Goal: Transaction & Acquisition: Book appointment/travel/reservation

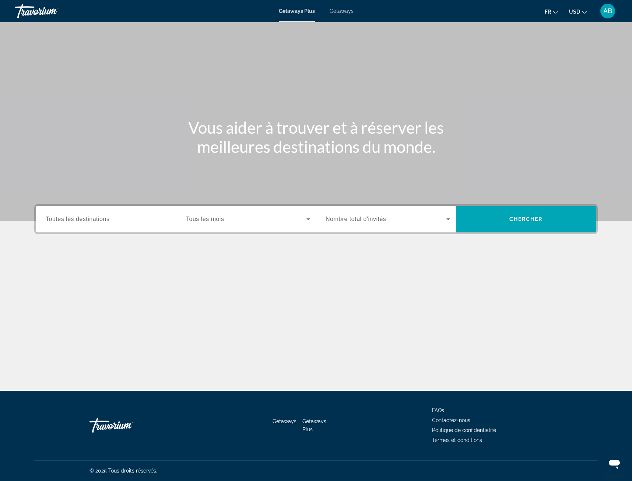
click at [92, 222] on span "Toutes les destinations" at bounding box center [78, 219] width 64 height 6
click at [92, 222] on input "Destination Toutes les destinations" at bounding box center [108, 219] width 125 height 9
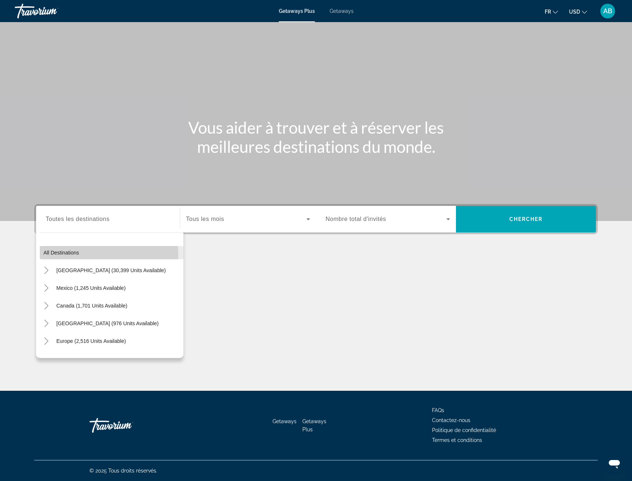
click at [56, 256] on span "Search widget" at bounding box center [112, 253] width 144 height 18
type input "**********"
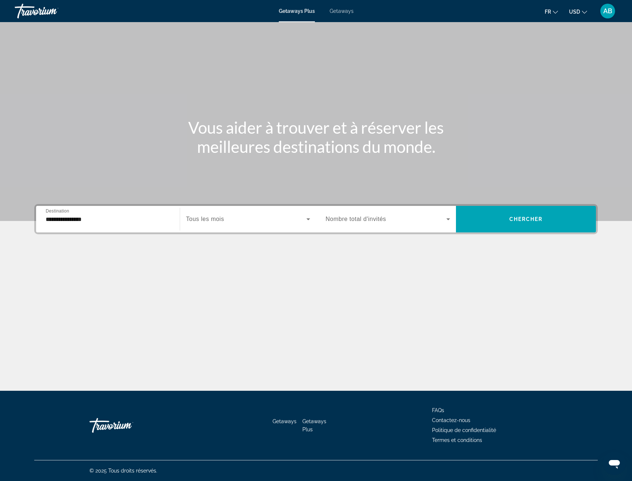
click at [217, 219] on span "Tous les mois" at bounding box center [205, 219] width 38 height 6
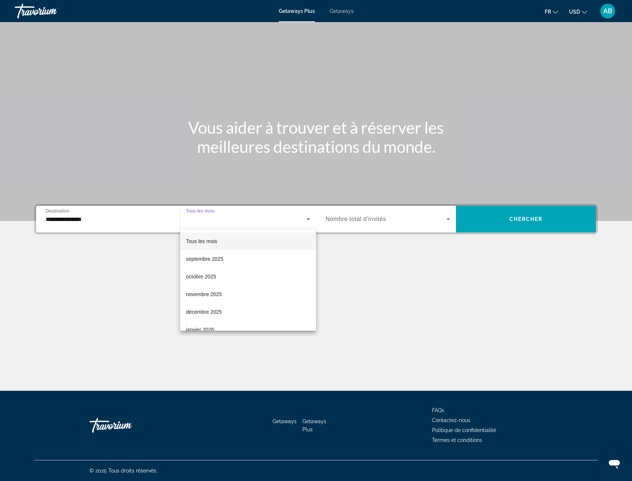
click at [349, 220] on div at bounding box center [316, 240] width 632 height 481
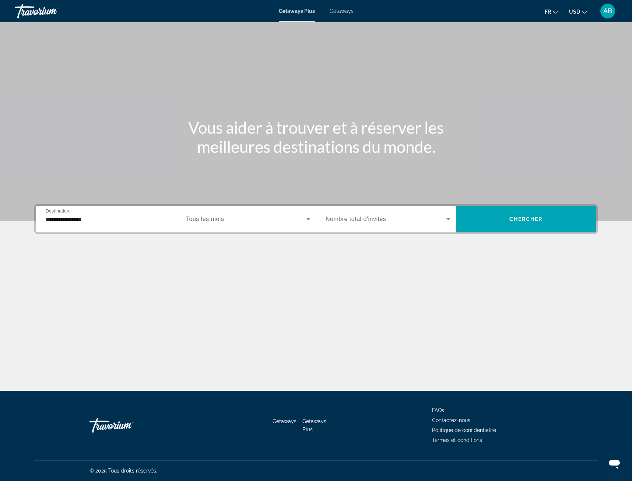
click at [414, 225] on div "Search widget" at bounding box center [388, 219] width 125 height 21
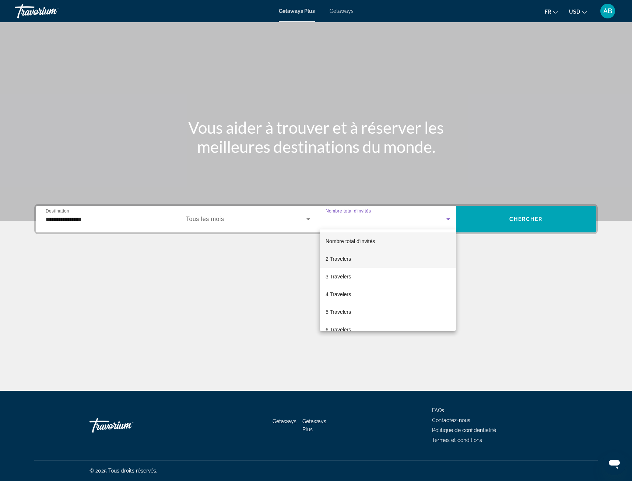
click at [347, 263] on span "2 Travelers" at bounding box center [338, 259] width 25 height 9
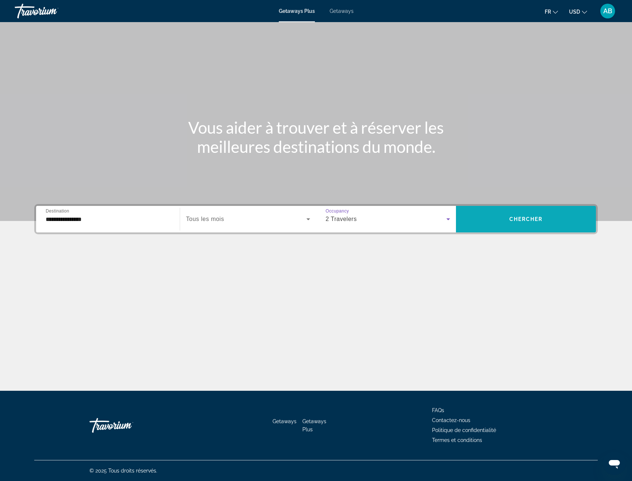
click at [512, 224] on span "Search widget" at bounding box center [526, 219] width 140 height 18
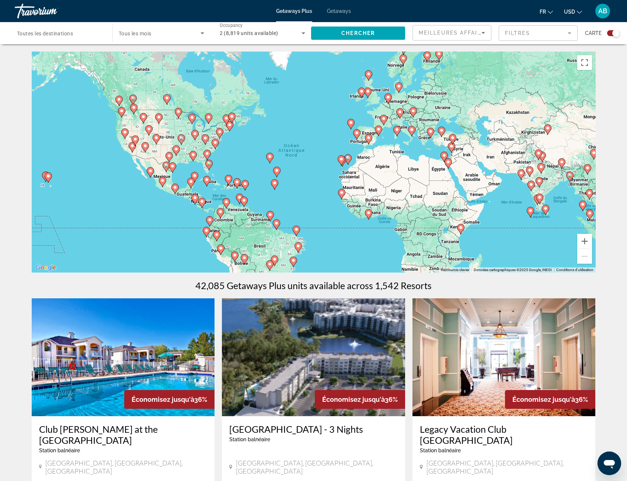
click at [144, 39] on div "Search widget" at bounding box center [161, 33] width 85 height 21
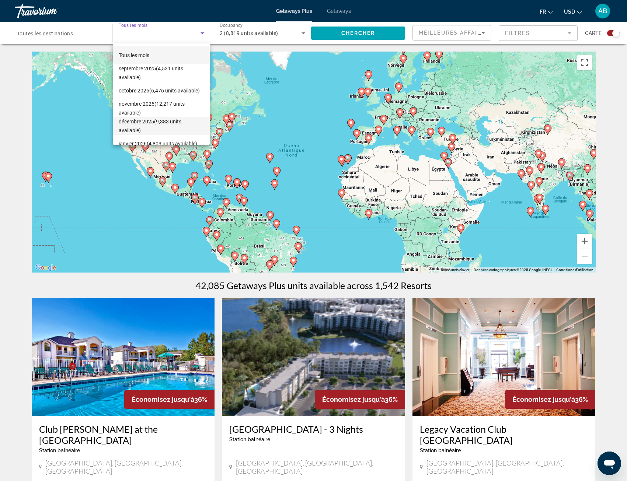
click at [187, 124] on span "[DATE] (9,383 units available)" at bounding box center [161, 126] width 85 height 18
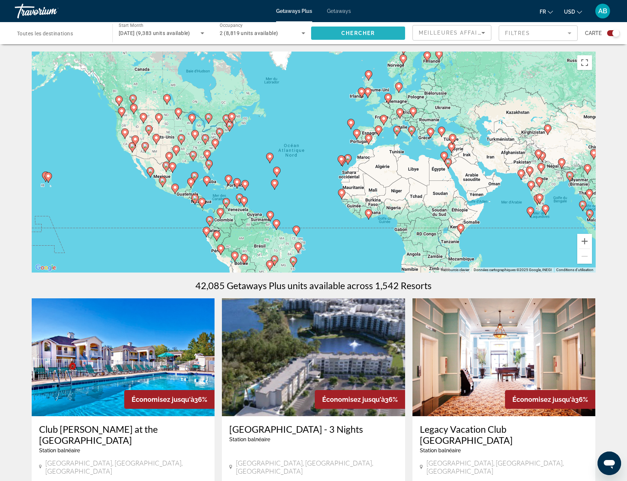
click at [337, 30] on span "Search widget" at bounding box center [358, 33] width 94 height 18
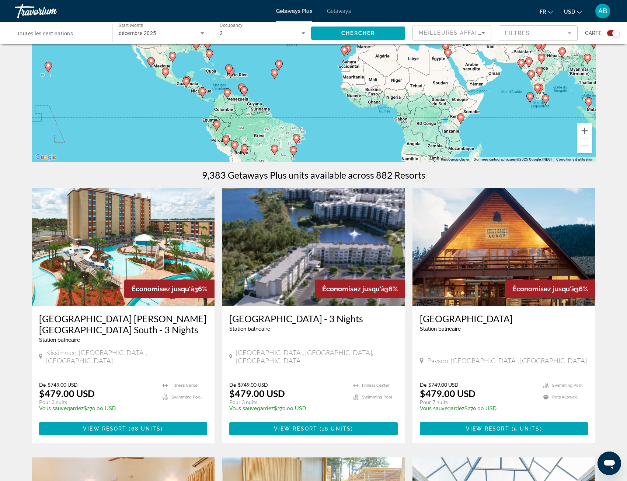
scroll to position [147, 0]
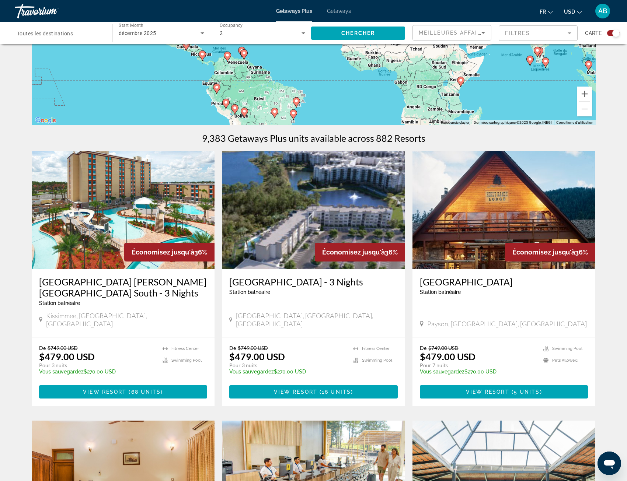
drag, startPoint x: 87, startPoint y: 364, endPoint x: 125, endPoint y: 363, distance: 38.3
click at [125, 369] on p "Vous sauvegardez $270.00 USD" at bounding box center [97, 372] width 116 height 6
drag, startPoint x: 125, startPoint y: 363, endPoint x: 137, endPoint y: 360, distance: 12.2
click at [137, 362] on p "Pour 3 nuits" at bounding box center [97, 365] width 116 height 7
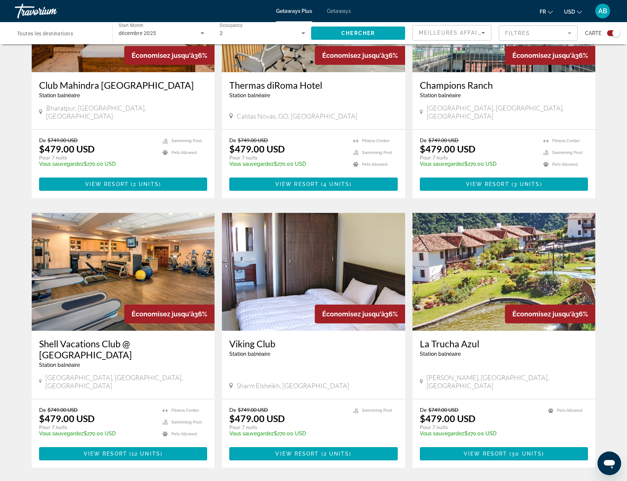
scroll to position [626, 0]
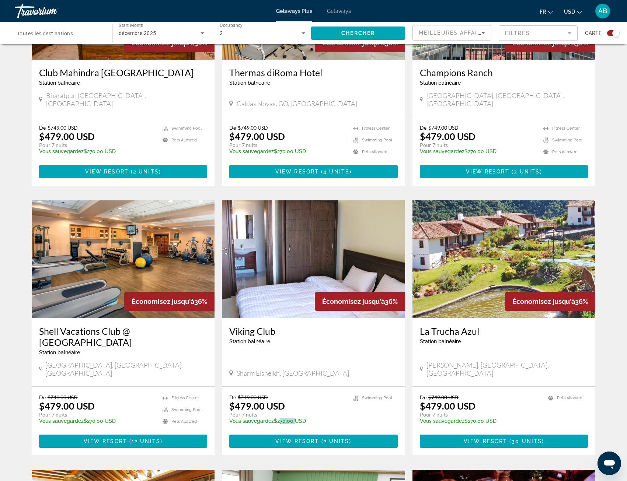
drag, startPoint x: 277, startPoint y: 397, endPoint x: 294, endPoint y: 396, distance: 16.2
click at [293, 418] on p "Vous sauvegardez $270.00 USD" at bounding box center [287, 421] width 116 height 6
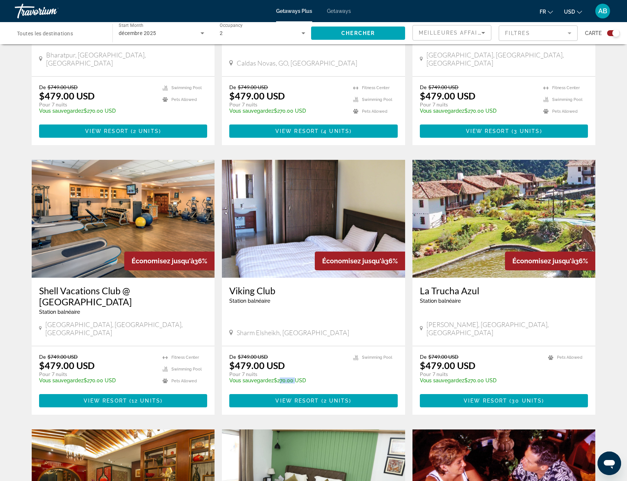
scroll to position [663, 0]
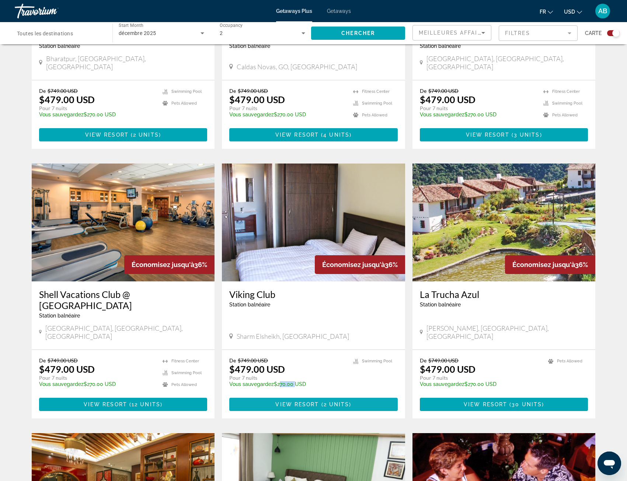
click at [298, 402] on span "View Resort" at bounding box center [296, 405] width 43 height 6
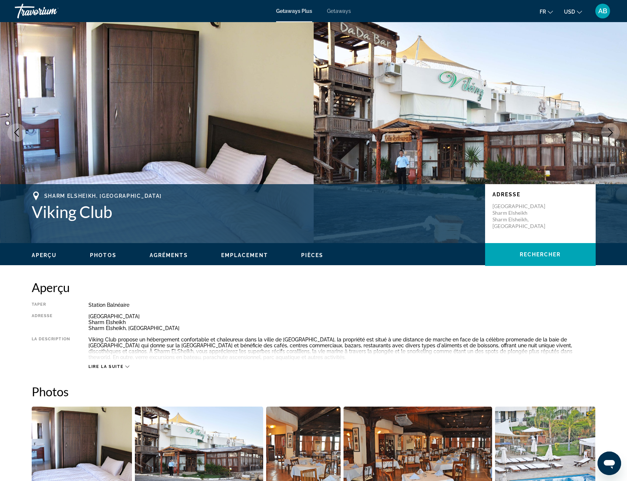
click at [576, 10] on button "USD USD ($) MXN (Mex$) CAD (Can$) GBP (£) EUR (€) AUD (A$) NZD (NZ$) CNY (CN¥)" at bounding box center [573, 11] width 18 height 11
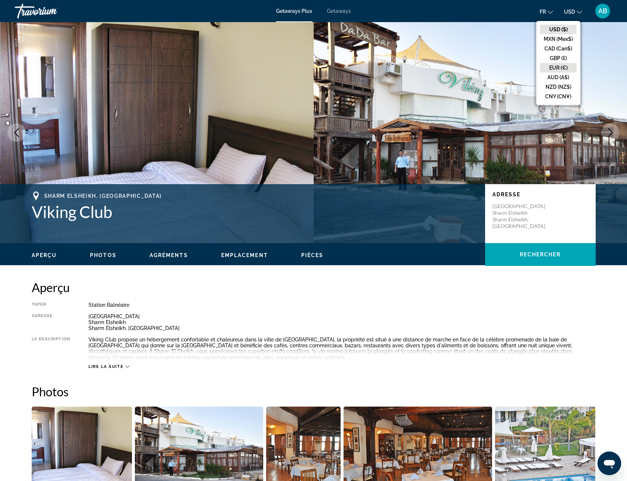
click at [560, 66] on button "EUR (€)" at bounding box center [558, 68] width 36 height 10
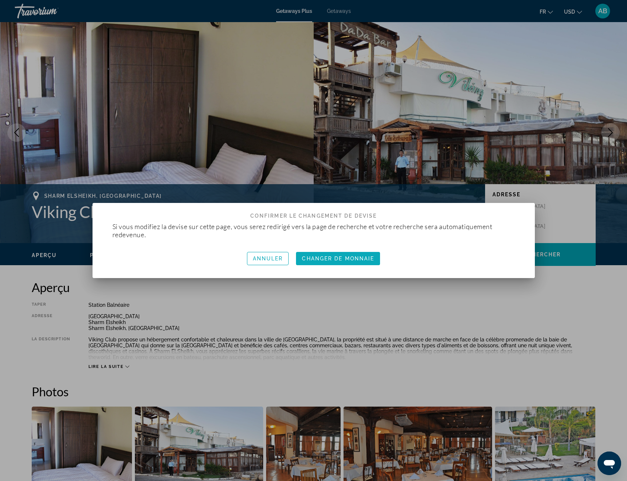
click at [319, 256] on span "Changer de monnaie" at bounding box center [338, 259] width 72 height 6
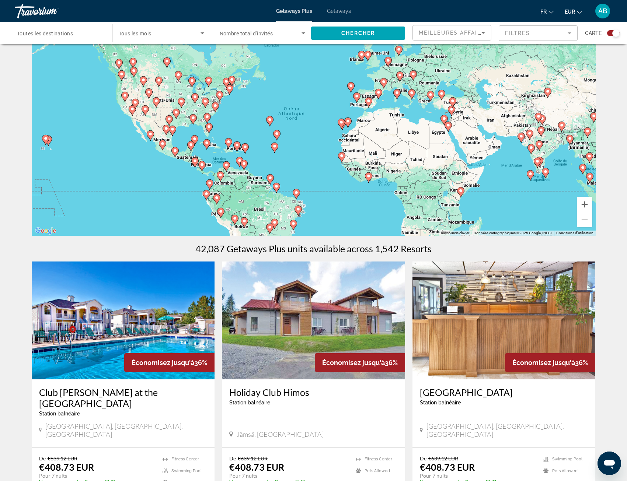
scroll to position [74, 0]
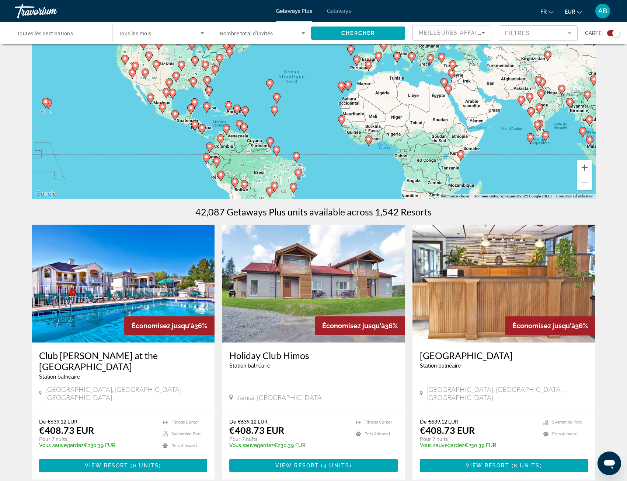
click at [147, 34] on span "Tous les mois" at bounding box center [135, 34] width 33 height 6
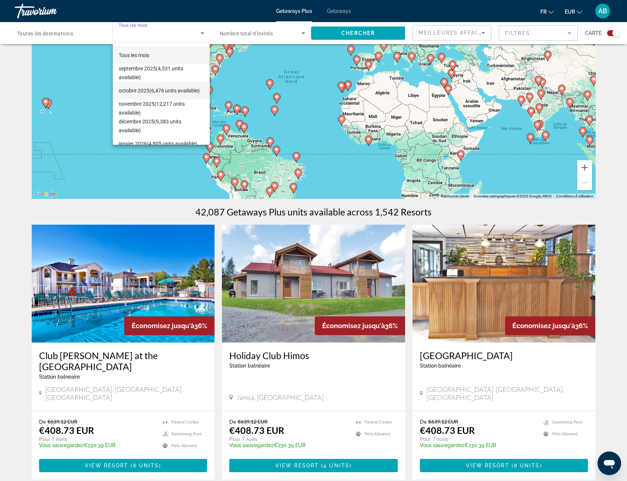
scroll to position [37, 0]
click at [158, 85] on span "[DATE] (9,383 units available)" at bounding box center [161, 89] width 85 height 18
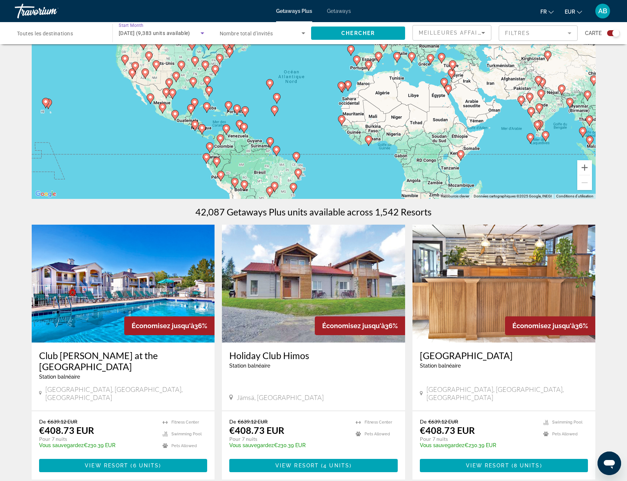
click at [251, 33] on span "Nombre total d'invités" at bounding box center [246, 34] width 53 height 6
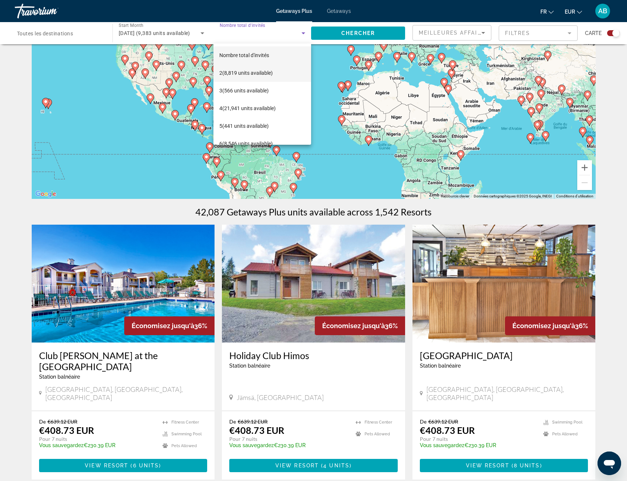
click at [242, 72] on span "2 (8,819 units available)" at bounding box center [245, 73] width 53 height 9
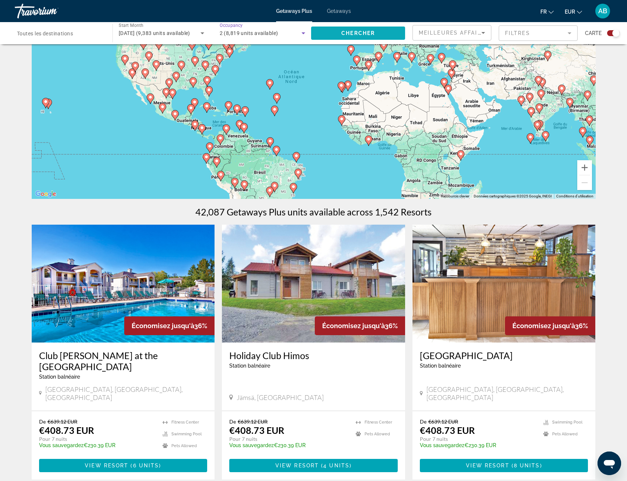
click at [347, 36] on span "Search widget" at bounding box center [358, 33] width 94 height 18
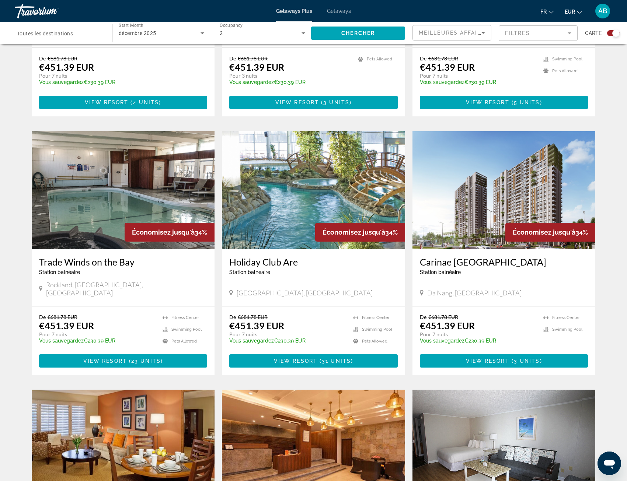
scroll to position [479, 0]
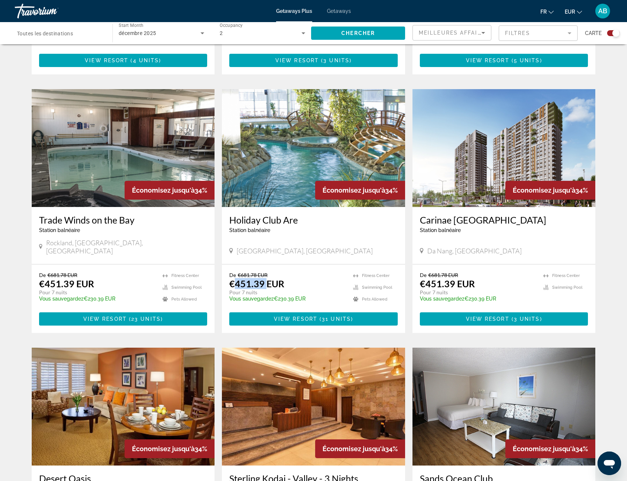
drag, startPoint x: 235, startPoint y: 252, endPoint x: 267, endPoint y: 254, distance: 32.5
click at [267, 278] on p "€451.39 EUR" at bounding box center [256, 283] width 55 height 11
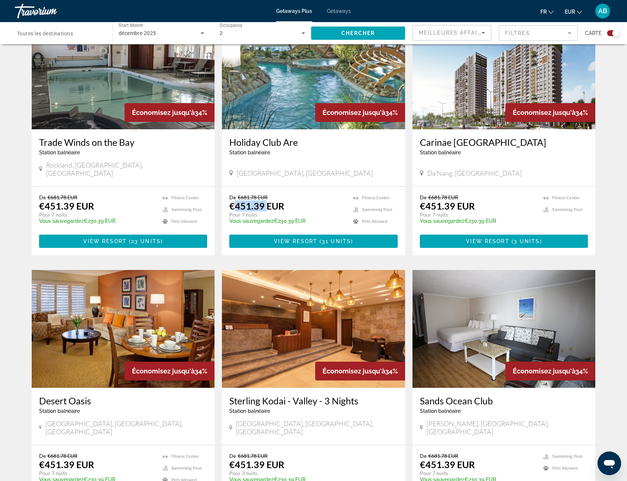
scroll to position [737, 0]
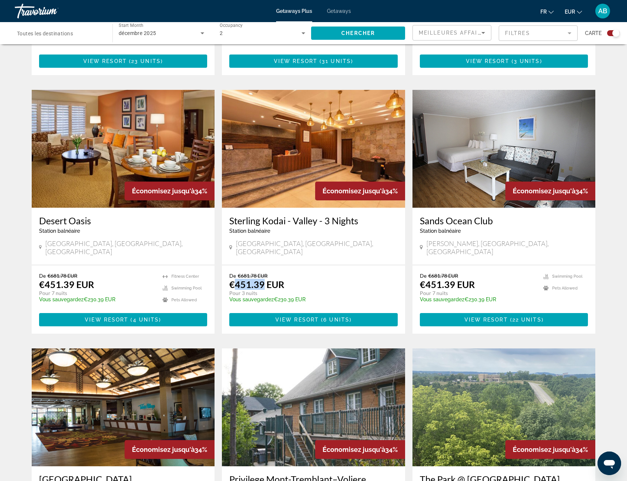
drag, startPoint x: 237, startPoint y: 251, endPoint x: 264, endPoint y: 252, distance: 27.7
click at [264, 279] on p "€451.39 EUR" at bounding box center [256, 284] width 55 height 11
drag, startPoint x: 264, startPoint y: 252, endPoint x: 333, endPoint y: 242, distance: 69.7
click at [333, 273] on p "De €681.78 EUR" at bounding box center [309, 276] width 161 height 6
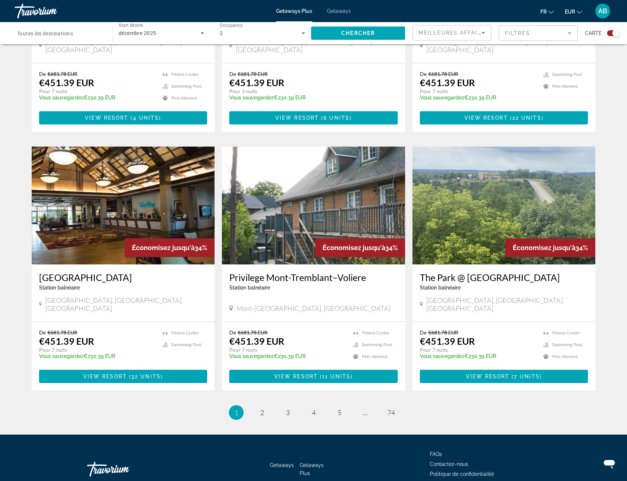
scroll to position [939, 0]
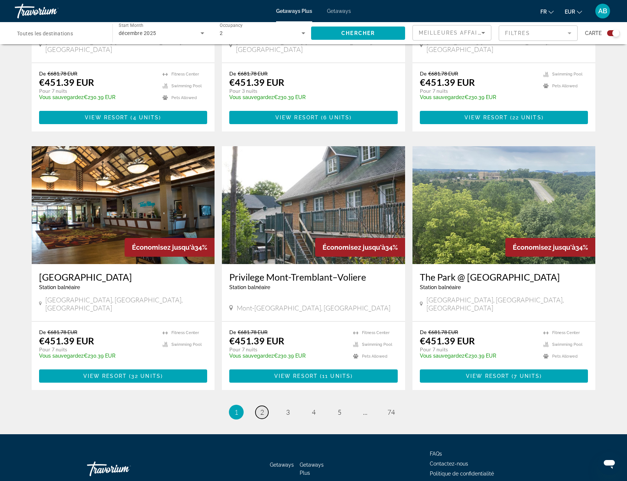
click at [264, 406] on link "page 2" at bounding box center [261, 412] width 13 height 13
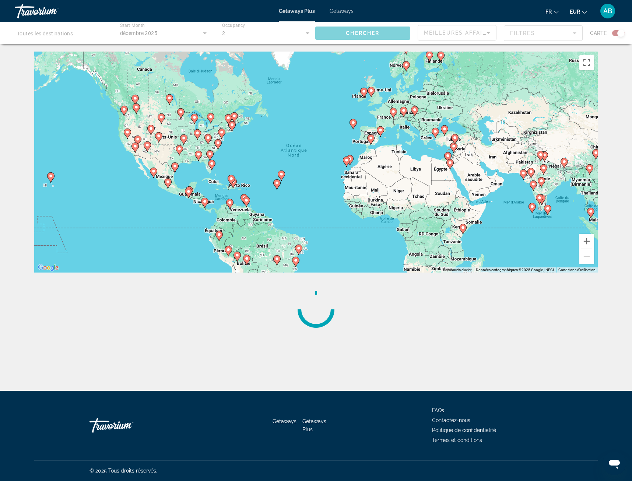
click at [63, 33] on div "Main content" at bounding box center [316, 33] width 632 height 22
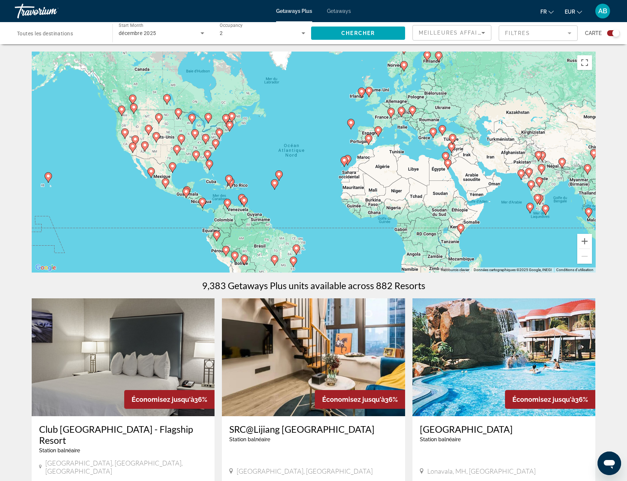
click at [62, 36] on span "Toutes les destinations" at bounding box center [45, 34] width 56 height 6
click at [62, 36] on input "Destination Toutes les destinations" at bounding box center [60, 33] width 86 height 9
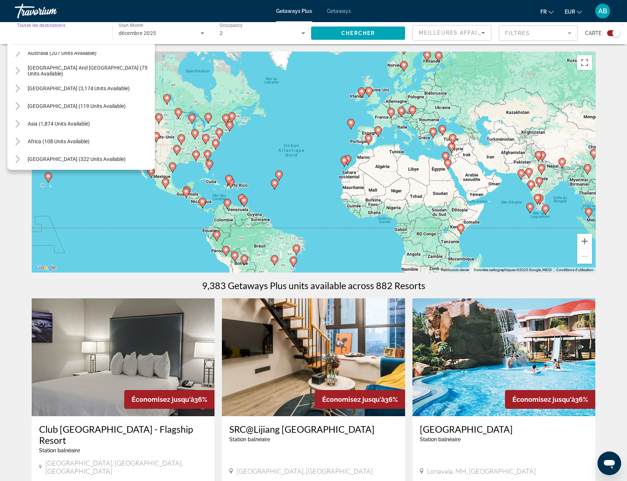
scroll to position [119, 0]
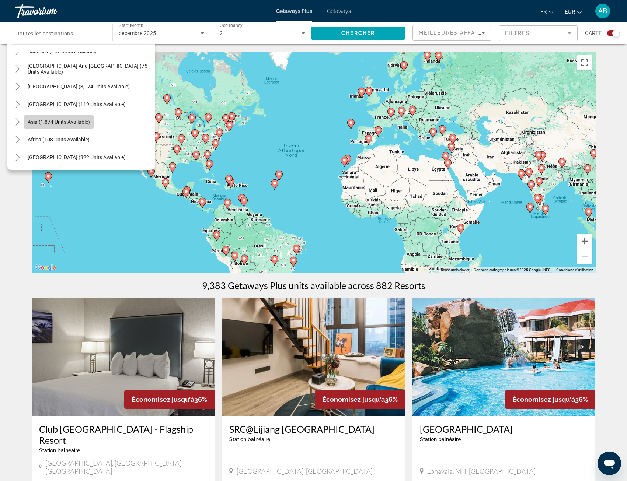
click at [59, 121] on span "Asia (1,874 units available)" at bounding box center [59, 122] width 62 height 6
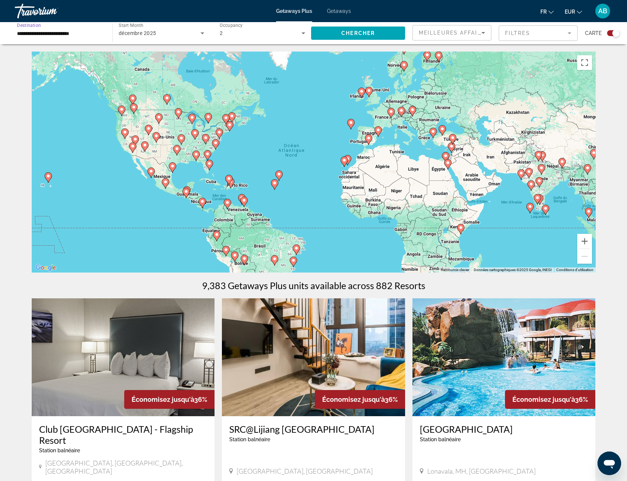
click at [124, 33] on span "décembre 2025" at bounding box center [138, 33] width 38 height 6
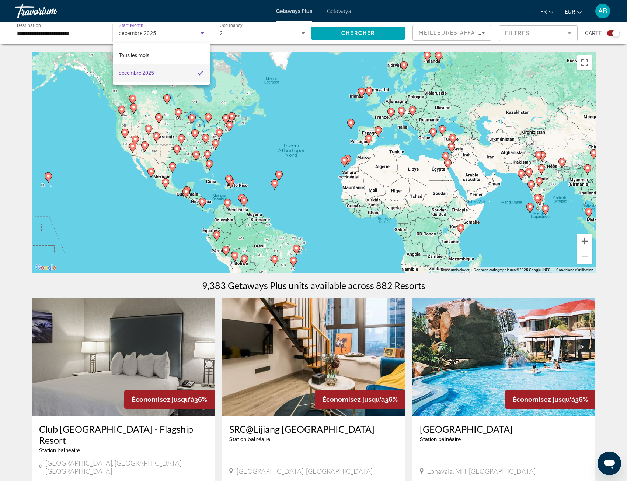
click at [201, 33] on div at bounding box center [313, 240] width 627 height 481
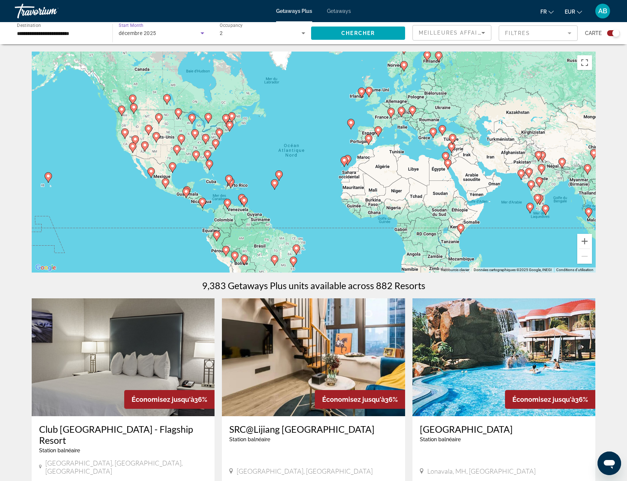
click at [202, 34] on icon "Search widget" at bounding box center [202, 33] width 4 height 2
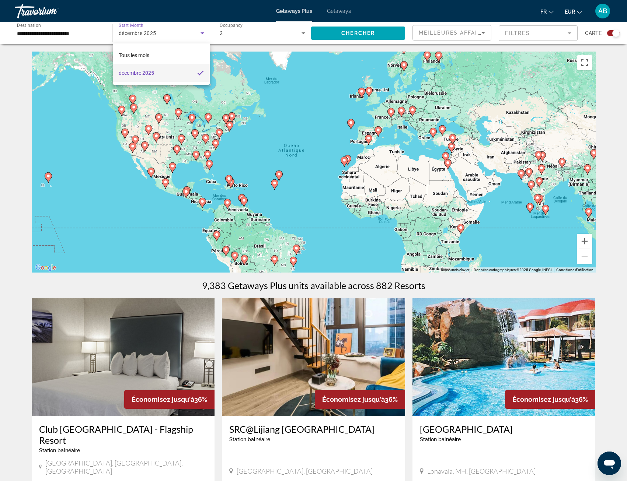
drag, startPoint x: 181, startPoint y: 34, endPoint x: 120, endPoint y: 35, distance: 61.2
click at [119, 35] on div at bounding box center [313, 240] width 627 height 481
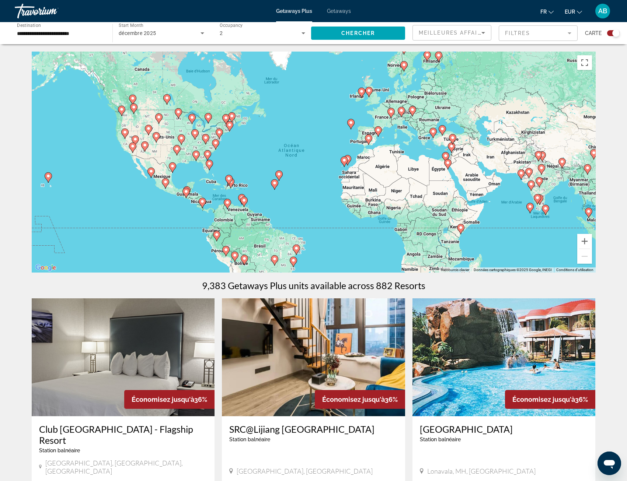
click at [149, 32] on span "décembre 2025" at bounding box center [138, 33] width 38 height 6
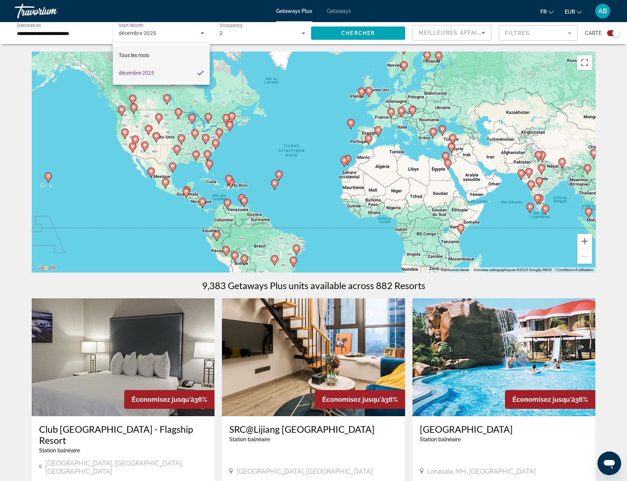
click at [144, 56] on span "Tous les mois" at bounding box center [134, 55] width 31 height 6
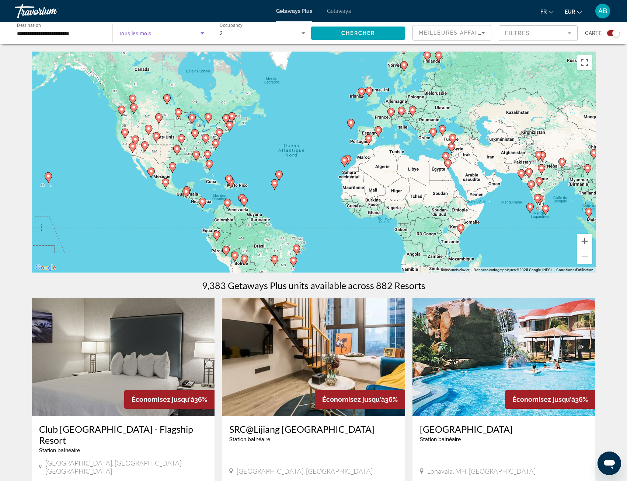
click at [175, 33] on span "Search widget" at bounding box center [160, 33] width 82 height 9
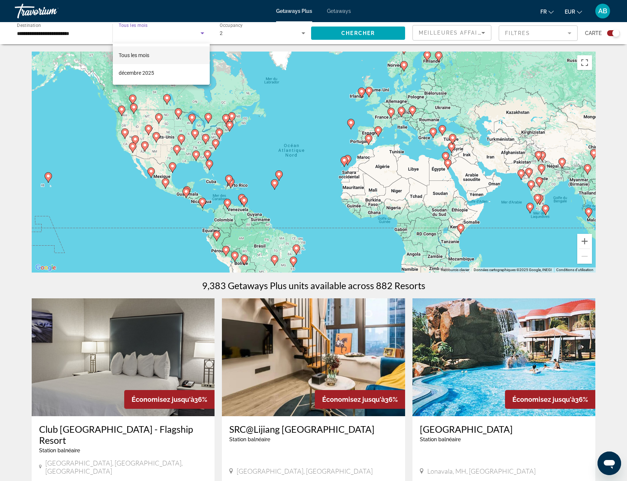
click at [154, 32] on div at bounding box center [313, 240] width 627 height 481
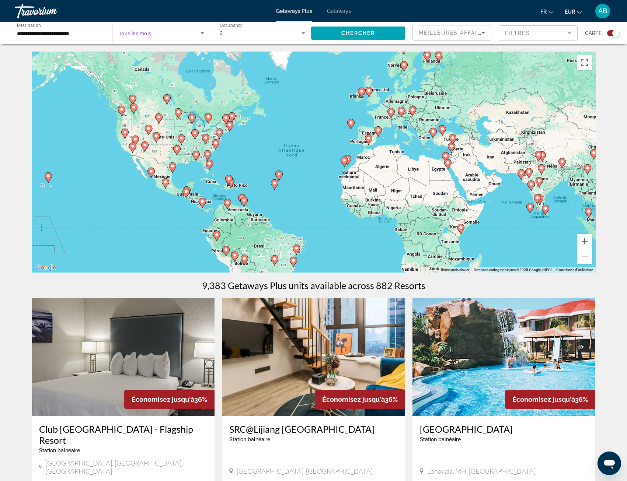
click at [155, 35] on span "Search widget" at bounding box center [160, 33] width 82 height 9
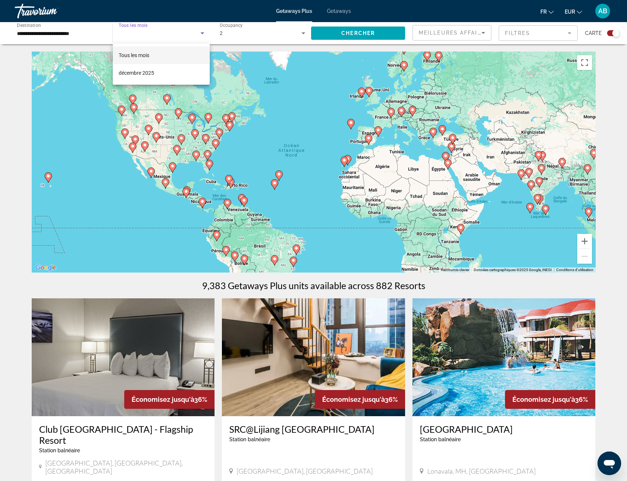
click at [202, 35] on div at bounding box center [313, 240] width 627 height 481
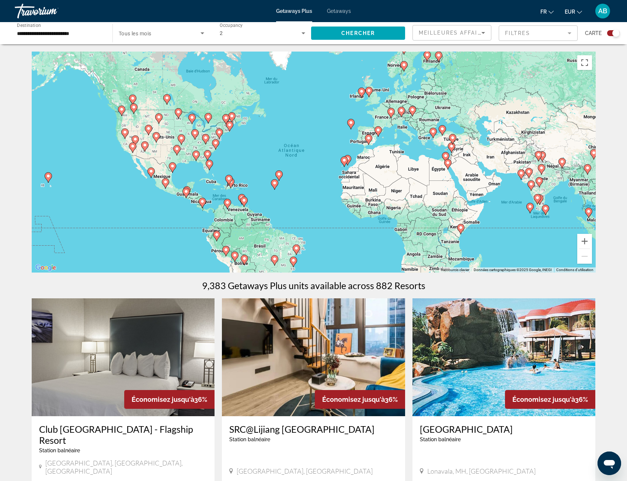
click at [191, 31] on span "Search widget" at bounding box center [160, 33] width 82 height 9
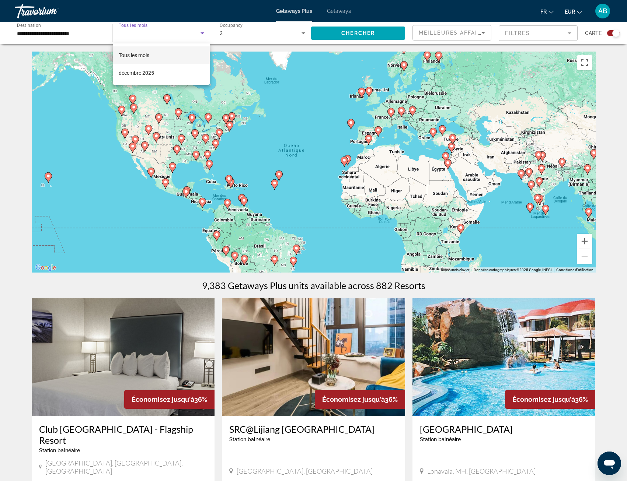
click at [151, 31] on div at bounding box center [313, 240] width 627 height 481
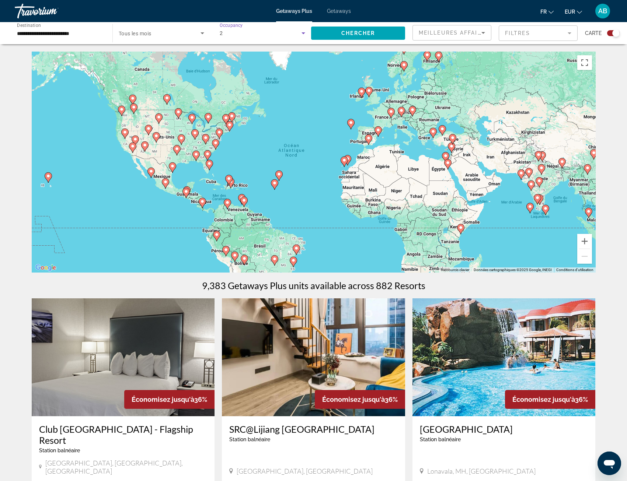
click at [232, 35] on div "2" at bounding box center [261, 33] width 82 height 9
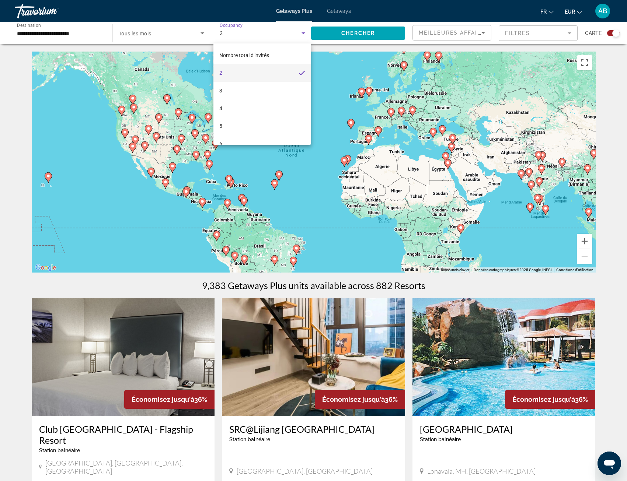
click at [357, 35] on div at bounding box center [313, 240] width 627 height 481
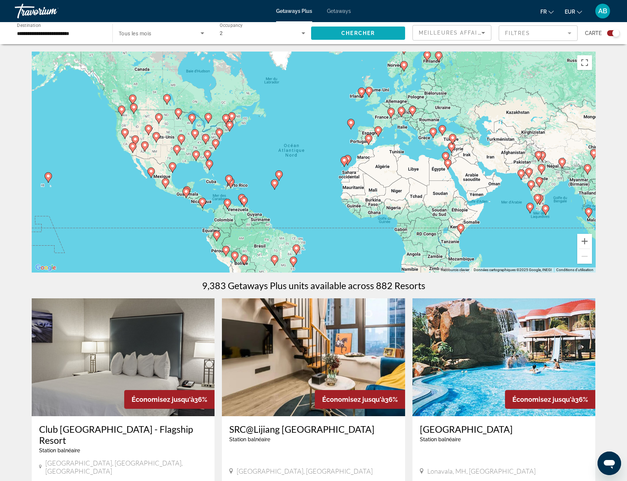
click at [337, 29] on span "Search widget" at bounding box center [358, 33] width 94 height 18
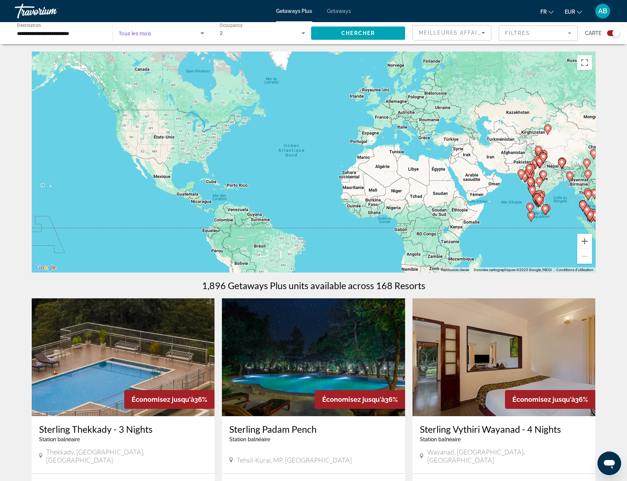
click at [203, 32] on icon "Search widget" at bounding box center [202, 33] width 4 height 2
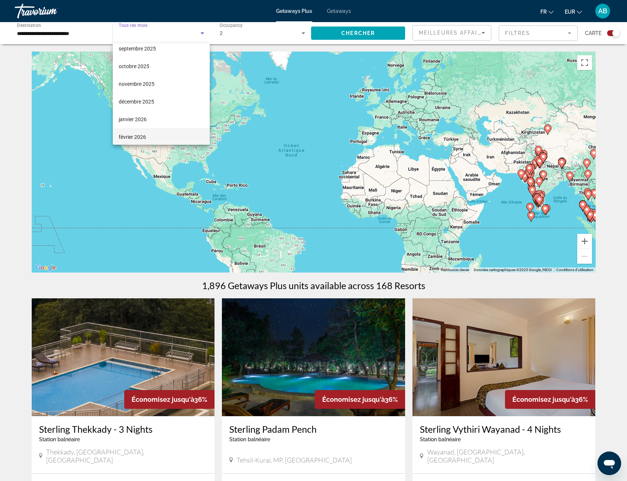
scroll to position [37, 0]
click at [147, 108] on mat-option "janvier 2026" at bounding box center [161, 107] width 97 height 18
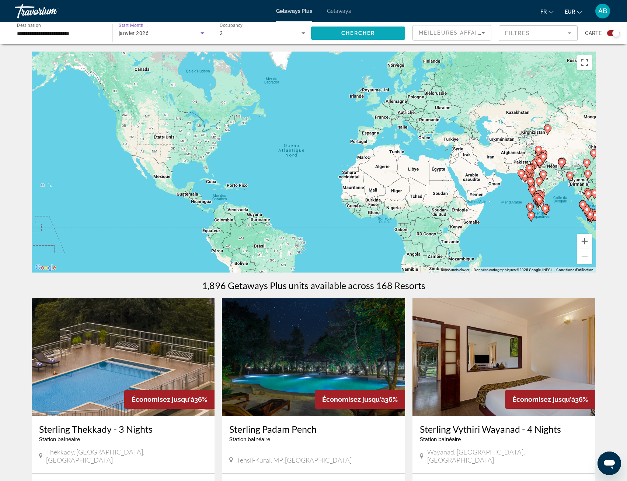
click at [342, 35] on span "Chercher" at bounding box center [358, 33] width 34 height 6
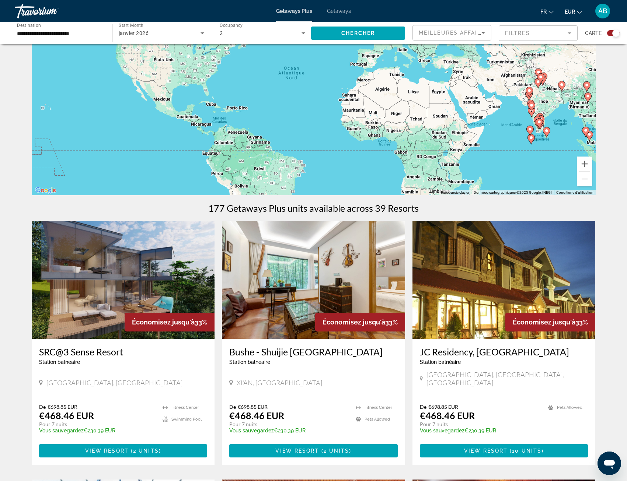
scroll to position [74, 0]
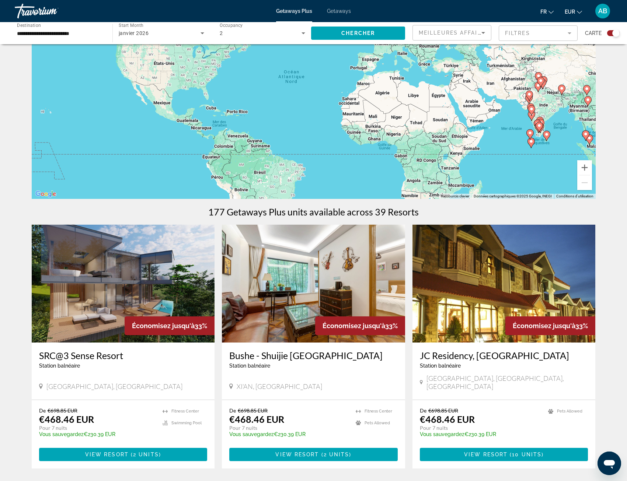
click at [304, 34] on icon "Search widget" at bounding box center [303, 33] width 9 height 9
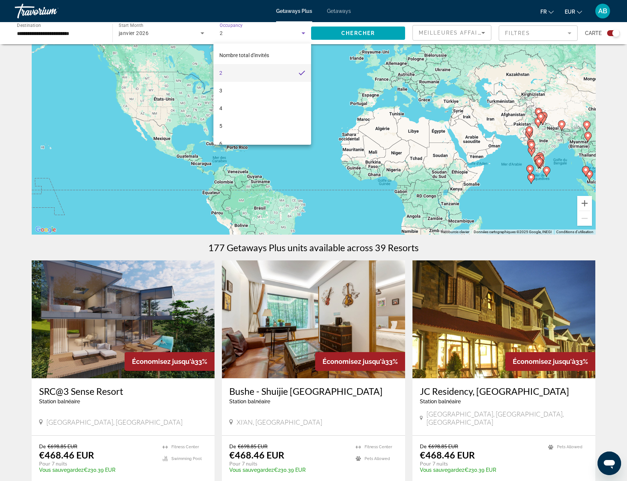
scroll to position [0, 0]
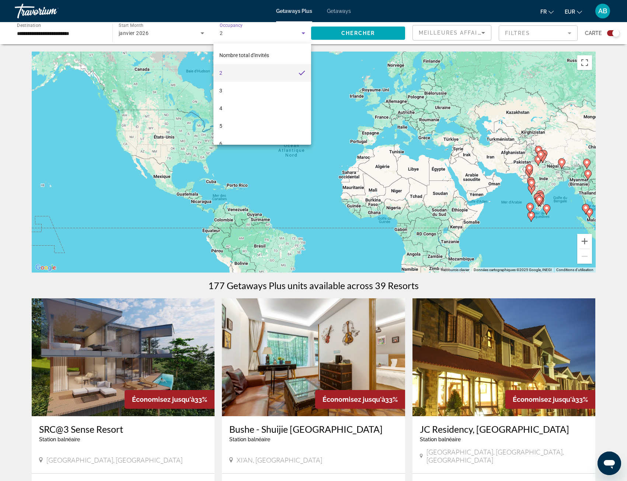
click at [300, 36] on div at bounding box center [313, 240] width 627 height 481
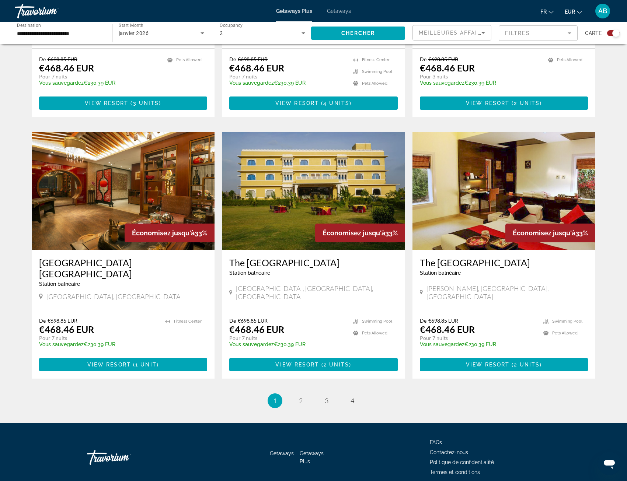
scroll to position [950, 0]
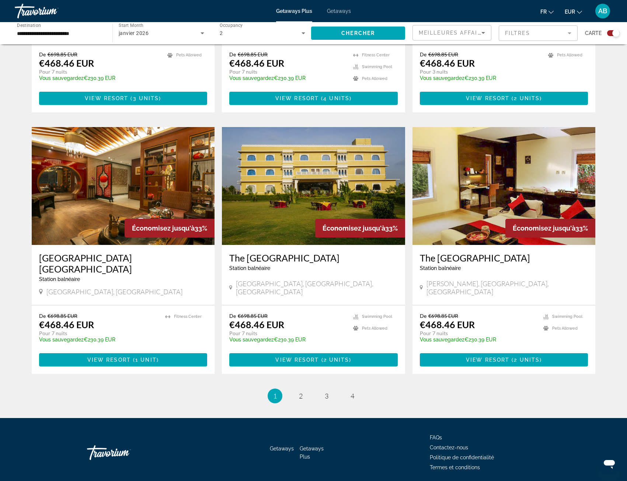
click at [52, 32] on input "**********" at bounding box center [60, 33] width 86 height 9
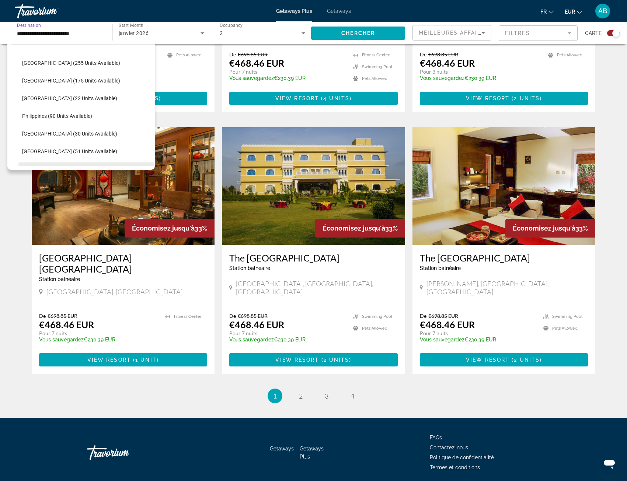
scroll to position [280, 0]
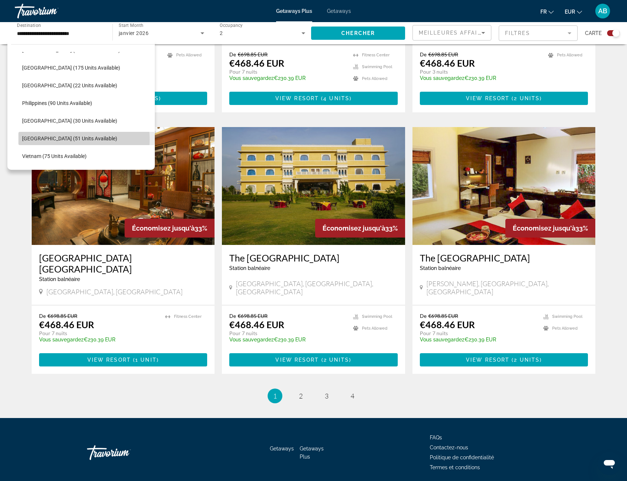
click at [62, 139] on span "[GEOGRAPHIC_DATA] (51 units available)" at bounding box center [69, 139] width 95 height 6
type input "**********"
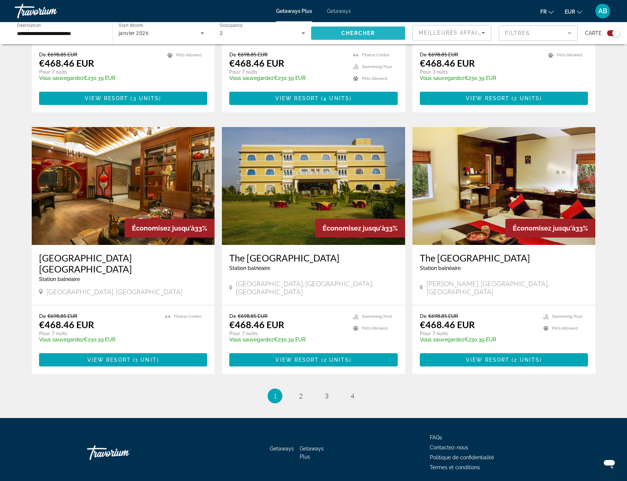
click at [349, 33] on span "Chercher" at bounding box center [358, 33] width 34 height 6
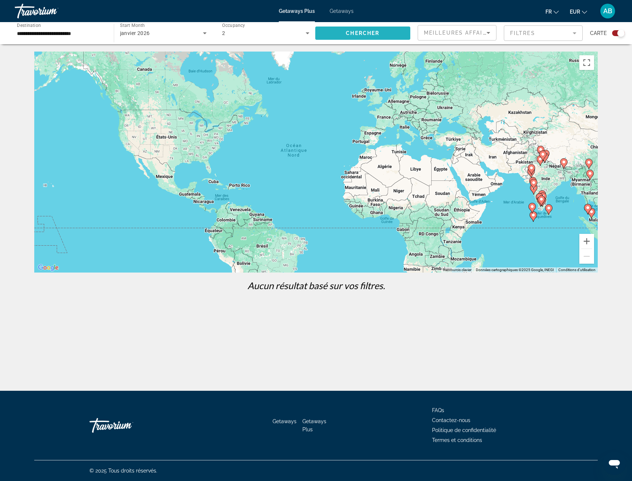
click at [331, 29] on span "Search widget" at bounding box center [362, 33] width 95 height 18
